Goal: Task Accomplishment & Management: Complete application form

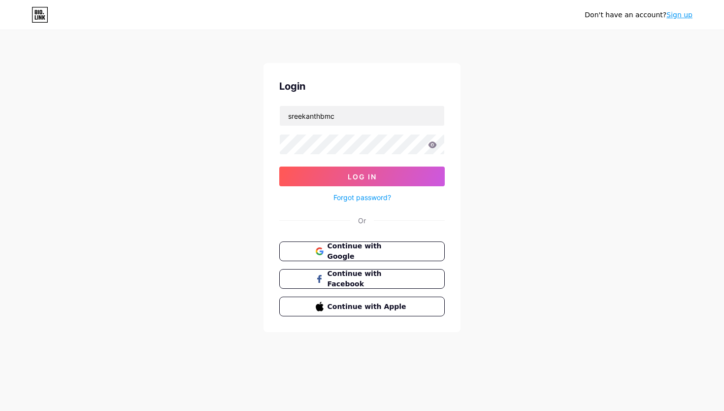
click at [677, 18] on link "Sign up" at bounding box center [679, 15] width 26 height 8
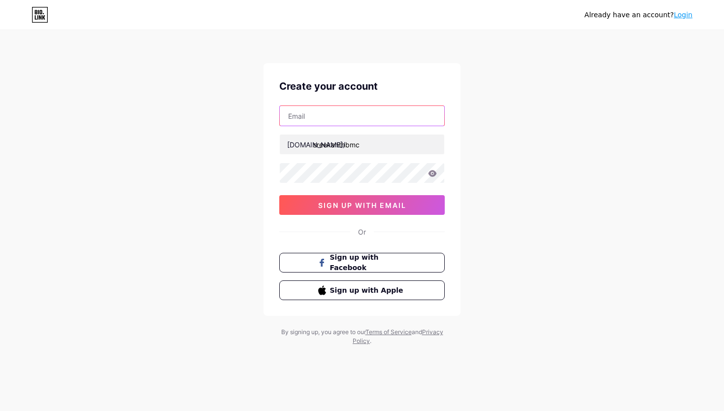
click at [333, 120] on input "text" at bounding box center [362, 116] width 164 height 20
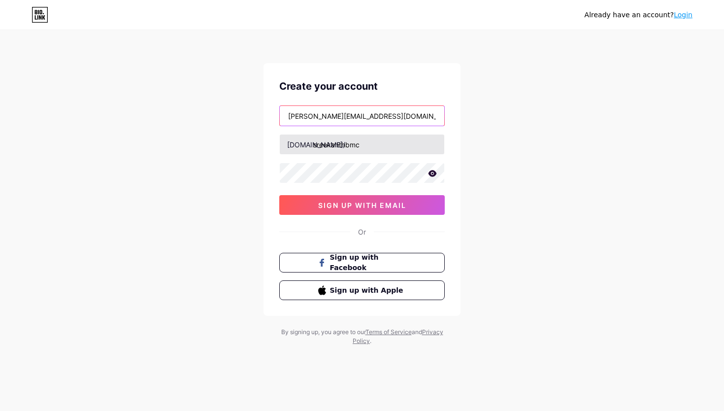
type input "[PERSON_NAME][EMAIL_ADDRESS][DOMAIN_NAME]"
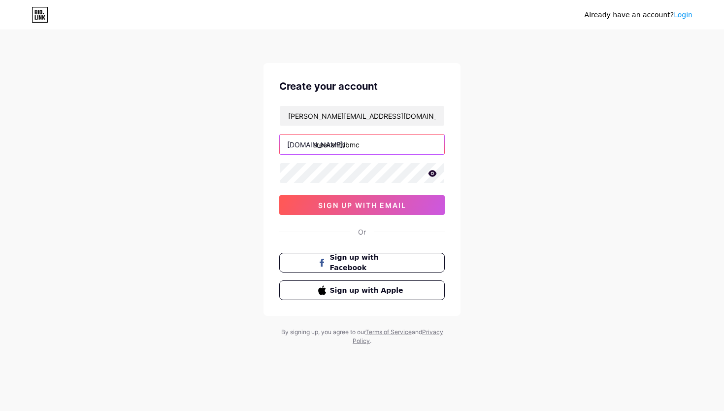
click at [383, 137] on input "sreekanthbmc" at bounding box center [362, 144] width 164 height 20
click at [375, 147] on input "sreekanthbmc" at bounding box center [362, 144] width 164 height 20
type input "sreekanthvn"
click at [500, 164] on div "Already have an account? Login Create your account [PERSON_NAME][EMAIL_ADDRESS]…" at bounding box center [362, 188] width 724 height 377
click at [432, 173] on icon at bounding box center [432, 173] width 8 height 6
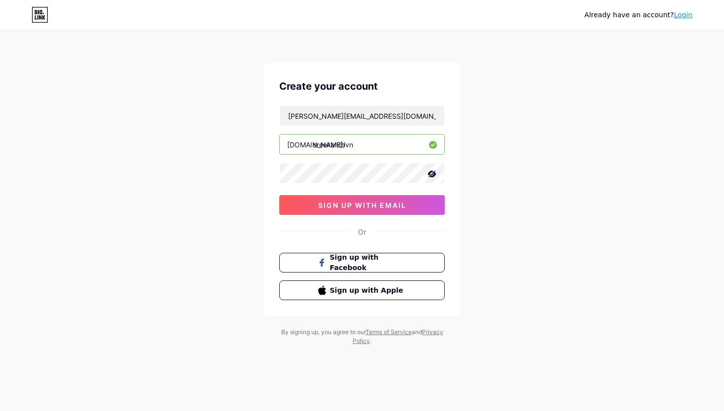
click at [474, 177] on div "Already have an account? Login Create your account [PERSON_NAME][EMAIL_ADDRESS]…" at bounding box center [362, 188] width 724 height 377
click at [408, 195] on button "sign up with email" at bounding box center [361, 205] width 165 height 20
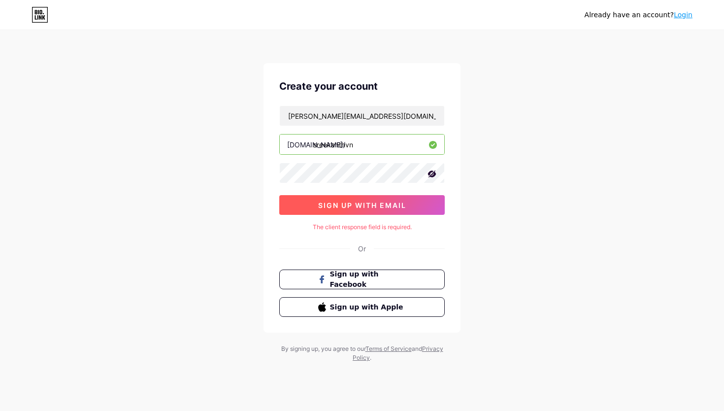
click at [387, 203] on span "sign up with email" at bounding box center [362, 205] width 88 height 8
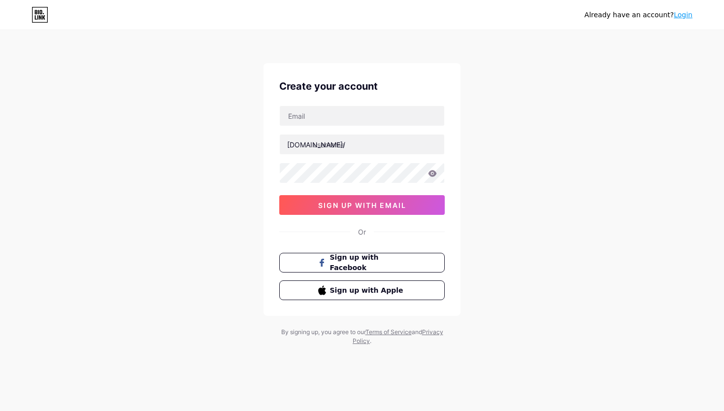
type input "sreekanthbmc"
click at [322, 121] on input "text" at bounding box center [362, 116] width 164 height 20
type input "sreekanth+1@voicenotes.com"
click at [370, 143] on input "sreekanthbmc" at bounding box center [362, 144] width 164 height 20
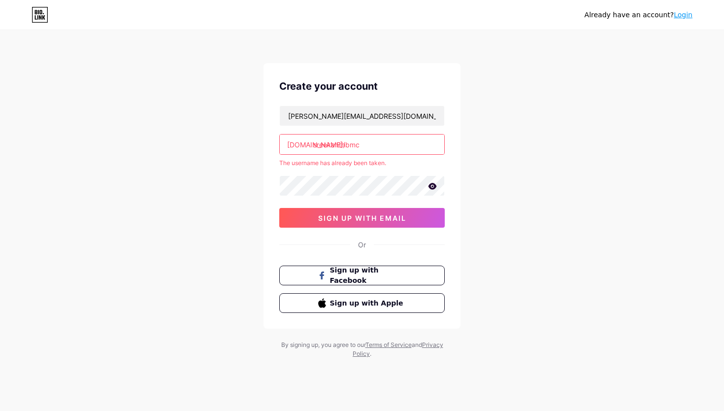
click at [425, 146] on input "sreekanthbmc" at bounding box center [362, 144] width 164 height 20
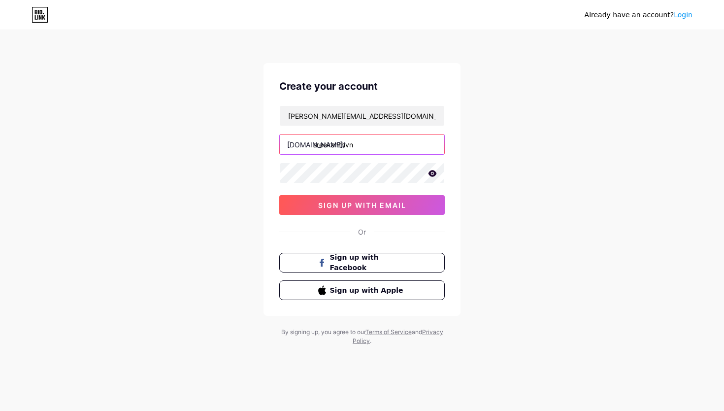
type input "sreekanthvn"
click at [511, 166] on div "Already have an account? Login Create your account sreekanth+1@voicenotes.com b…" at bounding box center [362, 188] width 724 height 377
click at [370, 146] on input "sreekanthvn" at bounding box center [362, 144] width 164 height 20
click at [519, 177] on div "Already have an account? Login Create your account sreekanth+1@voicenotes.com b…" at bounding box center [362, 188] width 724 height 377
click at [430, 176] on icon at bounding box center [432, 173] width 8 height 6
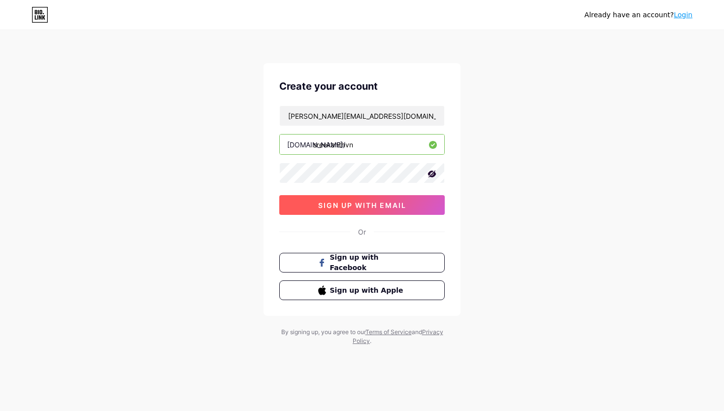
click at [402, 207] on span "sign up with email" at bounding box center [362, 205] width 88 height 8
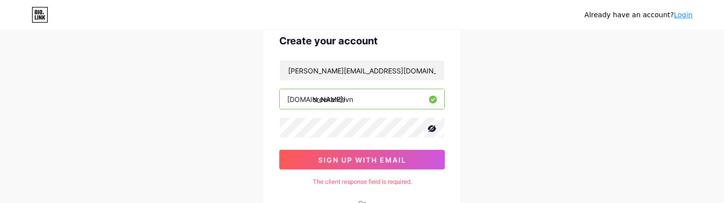
scroll to position [47, 0]
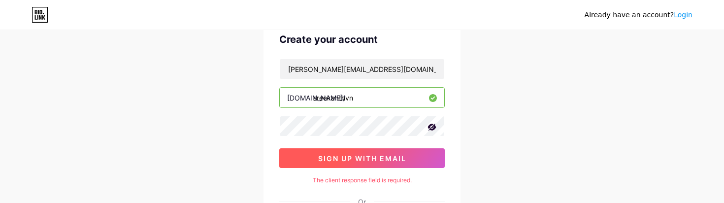
click at [351, 163] on button "sign up with email" at bounding box center [361, 158] width 165 height 20
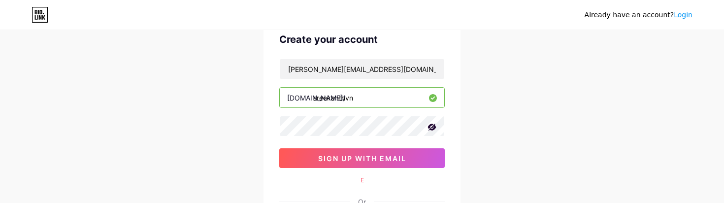
click at [365, 181] on div "E" at bounding box center [361, 180] width 165 height 9
